Goal: Check status: Check status

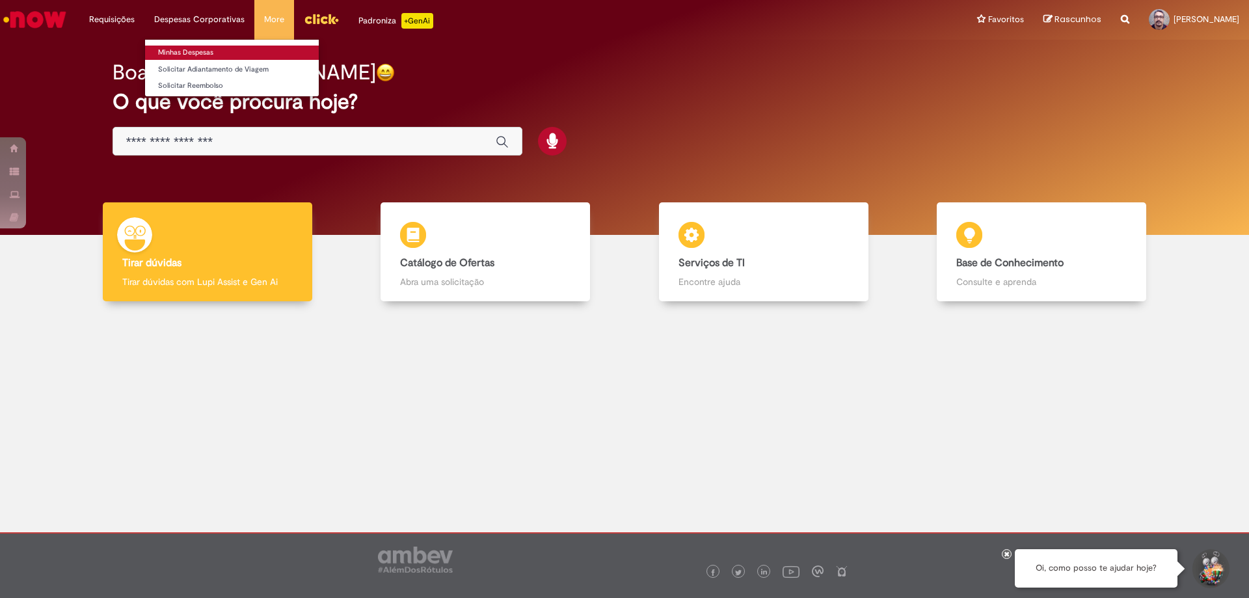
click at [189, 47] on link "Minhas Despesas" at bounding box center [232, 53] width 174 height 14
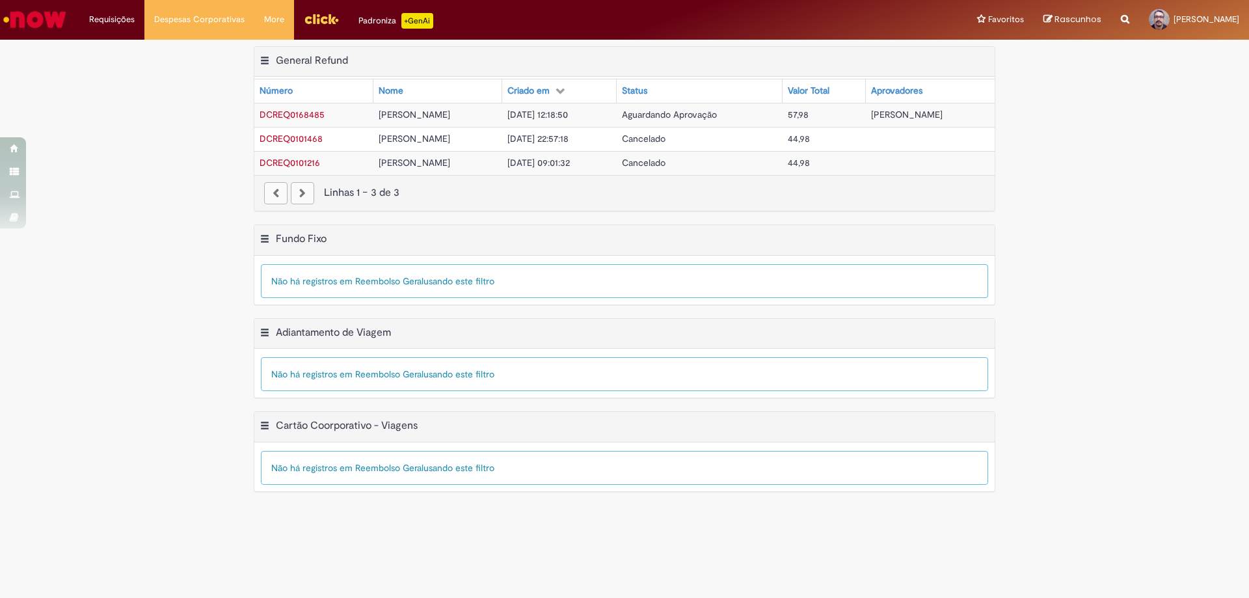
click at [308, 115] on span "DCREQ0168485" at bounding box center [292, 115] width 65 height 12
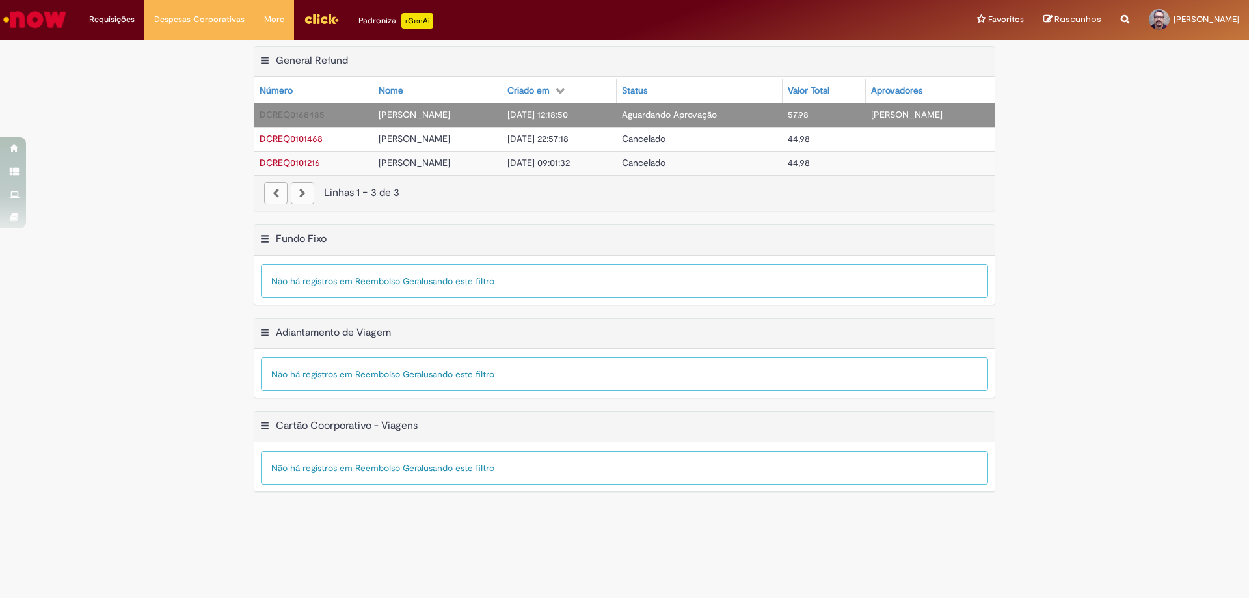
click at [308, 115] on span "DCREQ0168485" at bounding box center [292, 115] width 65 height 12
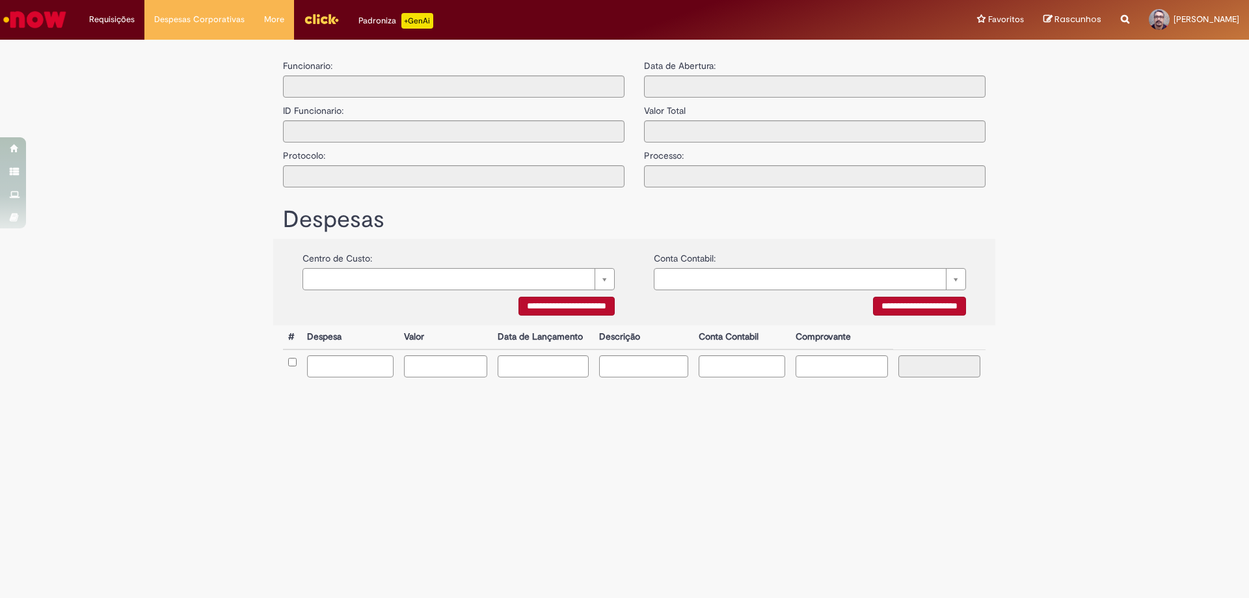
type input "**********"
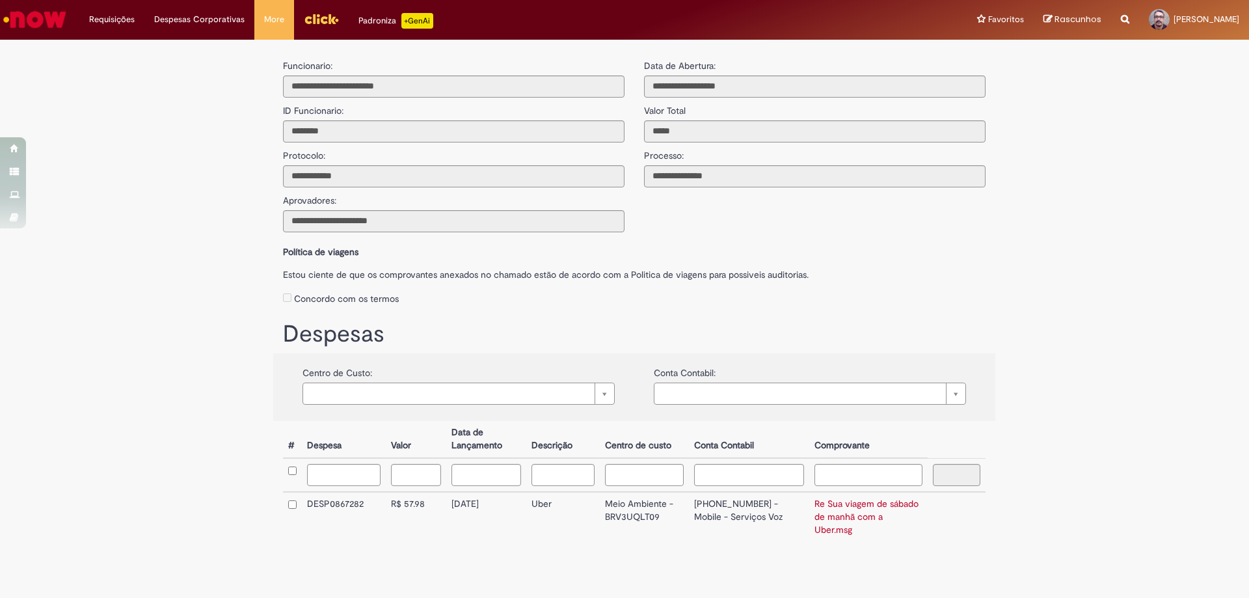
scroll to position [22, 0]
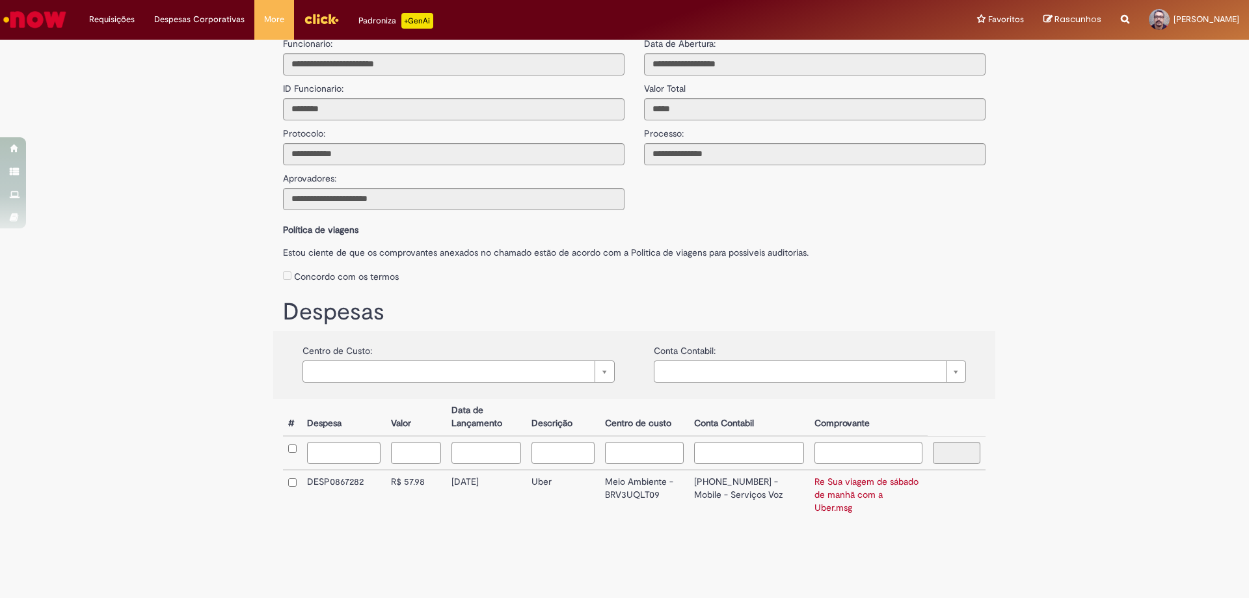
click at [338, 484] on td "DESP0867282" at bounding box center [344, 495] width 84 height 50
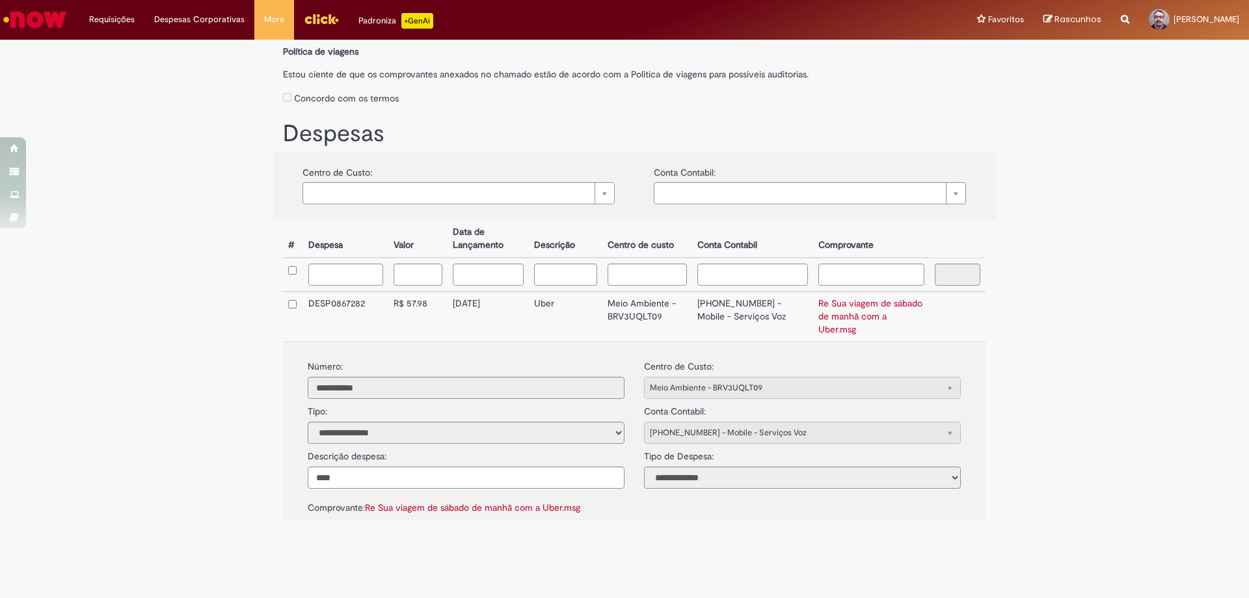
scroll to position [0, 0]
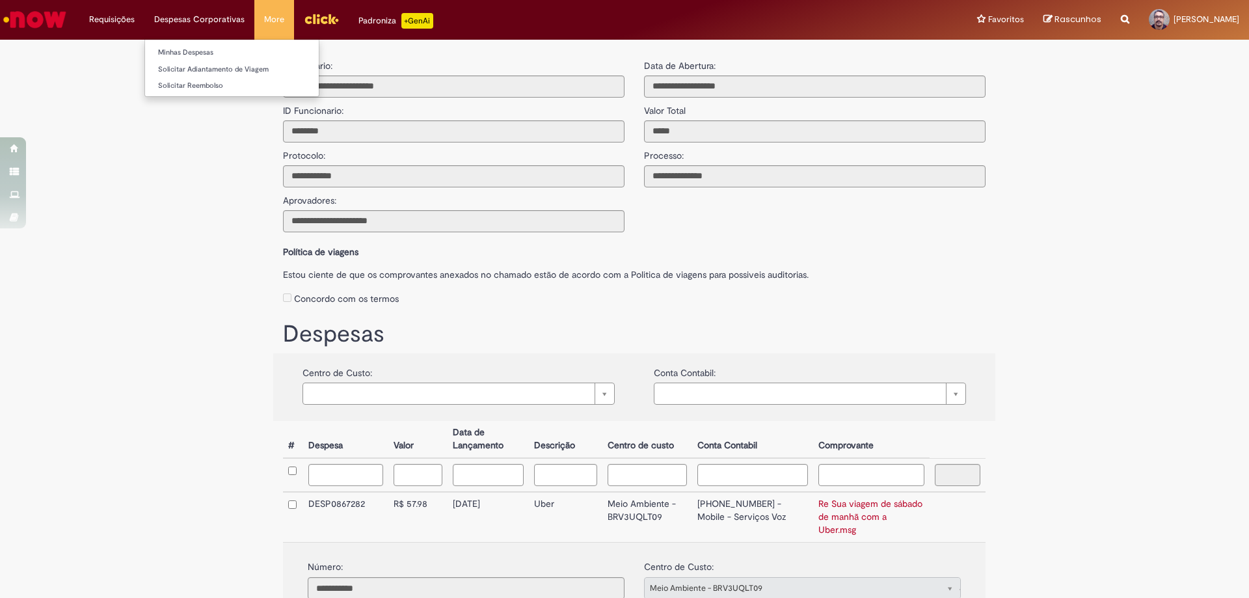
click at [219, 17] on li "Despesas Corporativas Minhas Despesas Solicitar Adiantamento de Viagem Solicita…" at bounding box center [199, 19] width 110 height 39
